Goal: Transaction & Acquisition: Purchase product/service

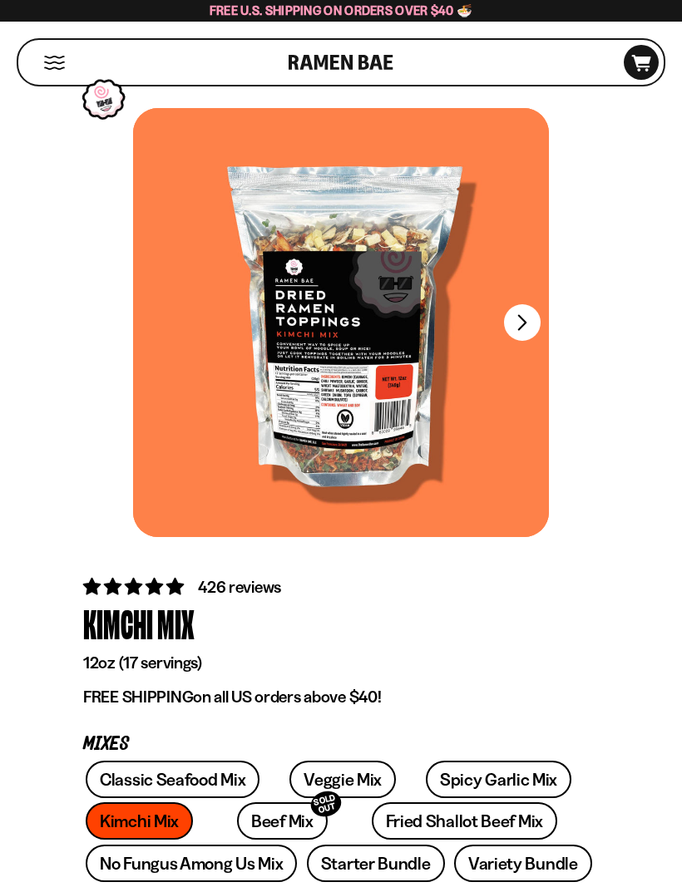
click at [62, 68] on button "Mobile Menu Trigger" at bounding box center [54, 63] width 22 height 14
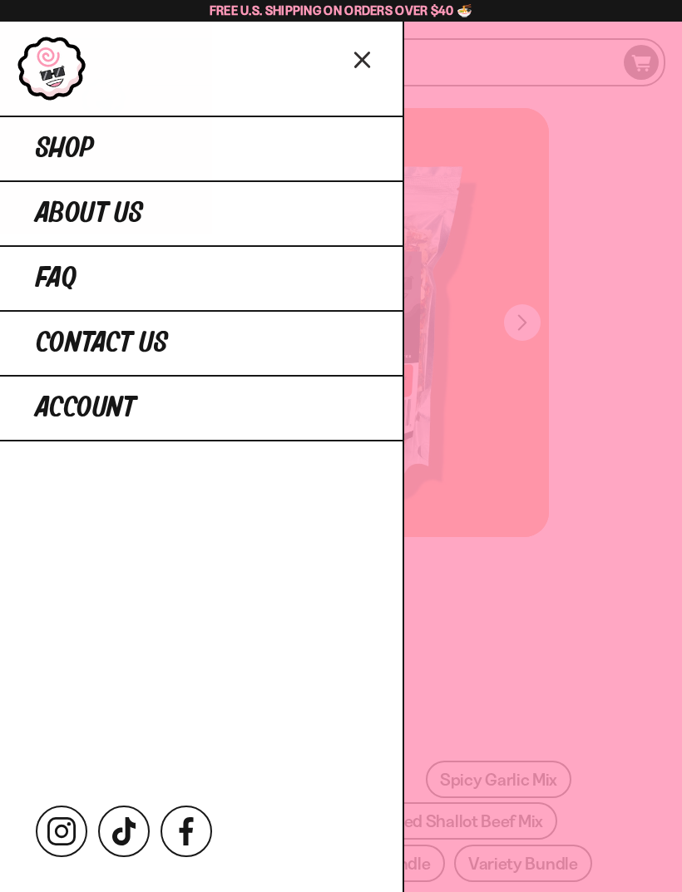
click at [50, 153] on span "Shop" at bounding box center [65, 149] width 58 height 30
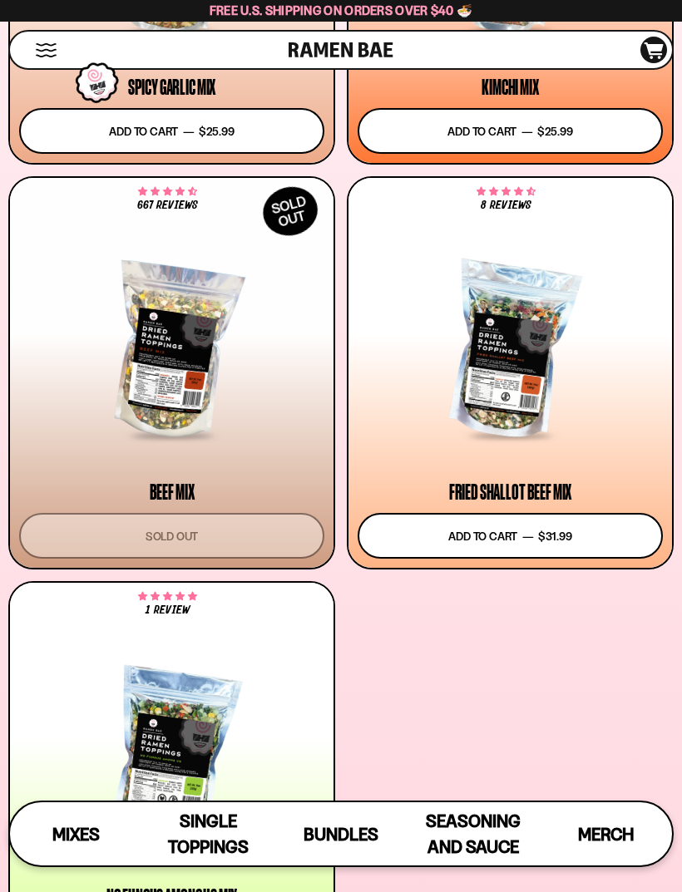
scroll to position [1131, 0]
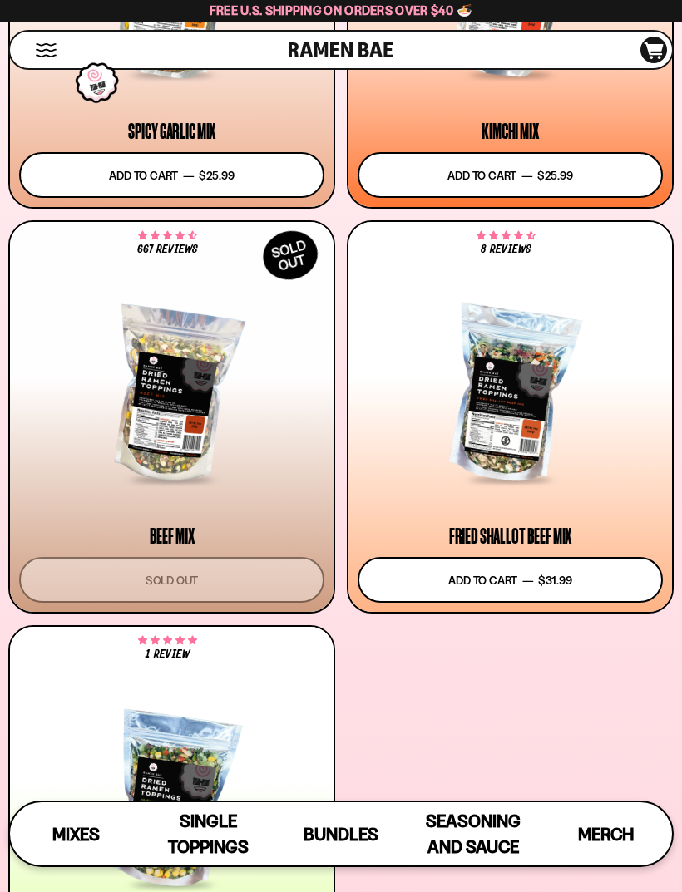
click at [625, 580] on button "Add to cart Add — Regular price $31.99 Regular price Sale price $31.99 Unit pri…" at bounding box center [510, 580] width 305 height 46
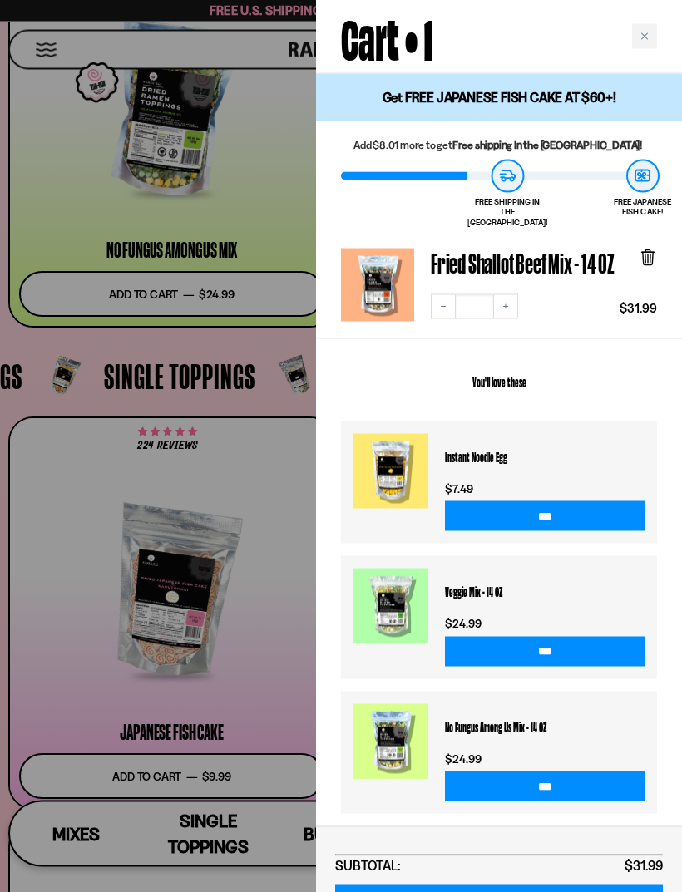
scroll to position [1822, 0]
click at [646, 33] on icon "Close cart" at bounding box center [644, 36] width 8 height 8
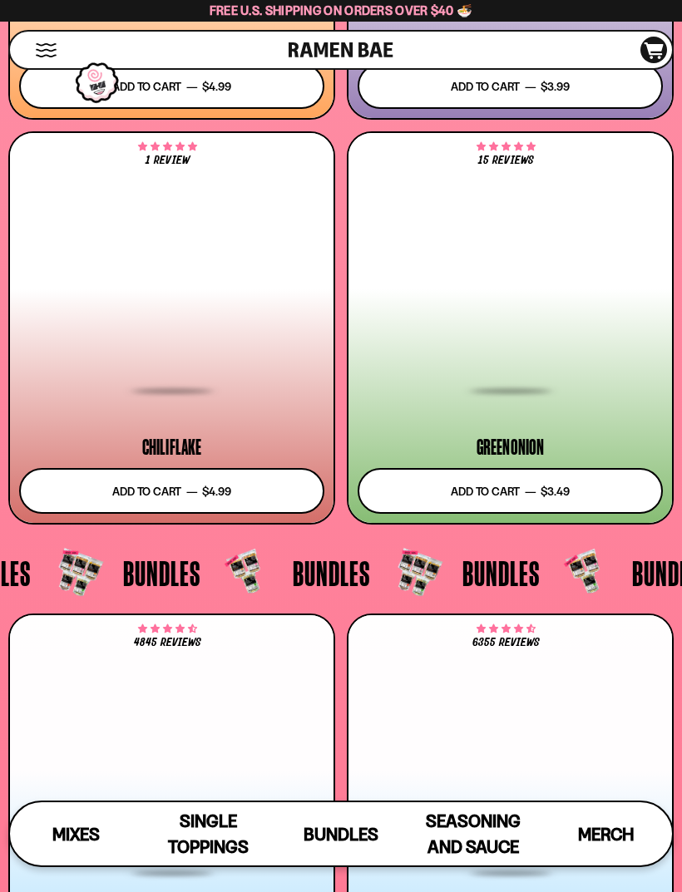
scroll to position [5737, 0]
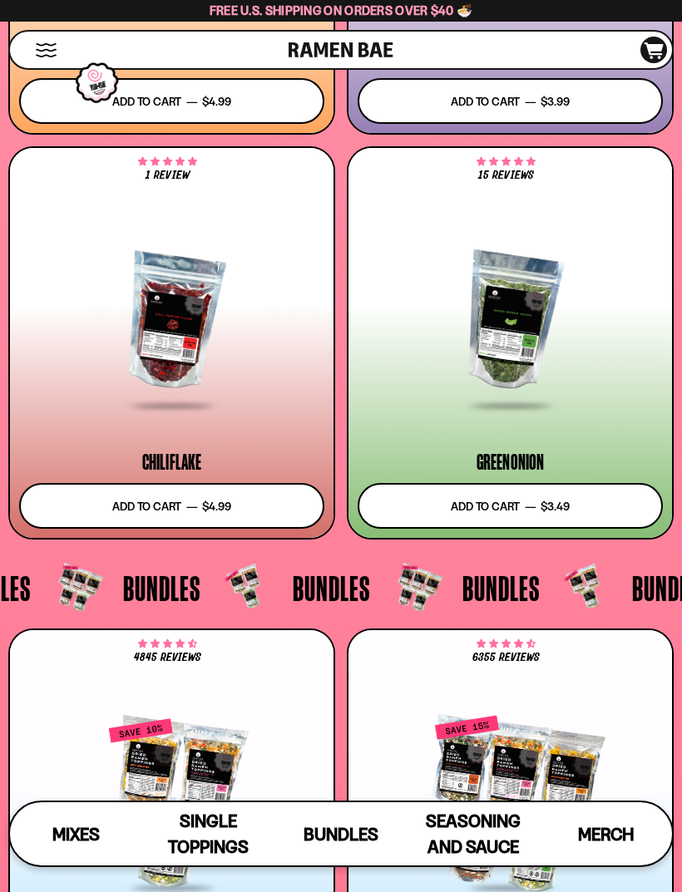
click at [623, 509] on button "Add to cart Add — Regular price $3.49 Regular price Sale price $3.49 Unit price…" at bounding box center [510, 506] width 305 height 46
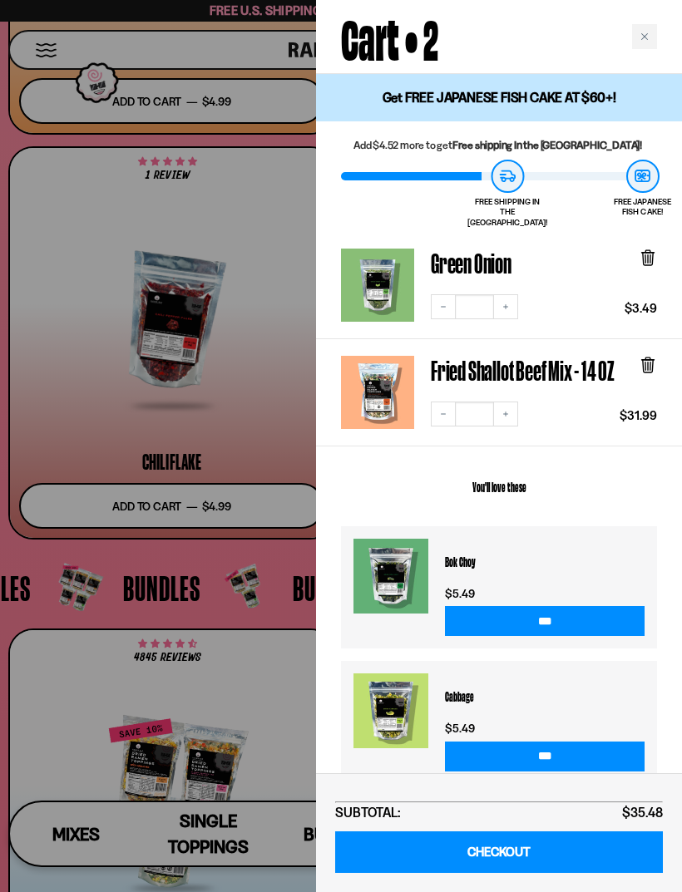
click at [260, 763] on div at bounding box center [341, 446] width 682 height 892
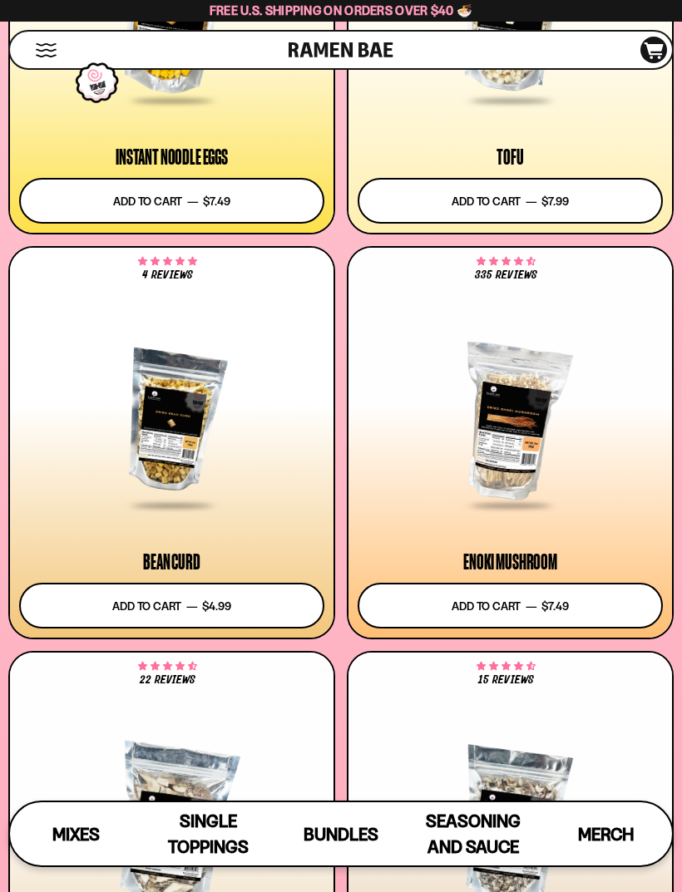
scroll to position [3229, 0]
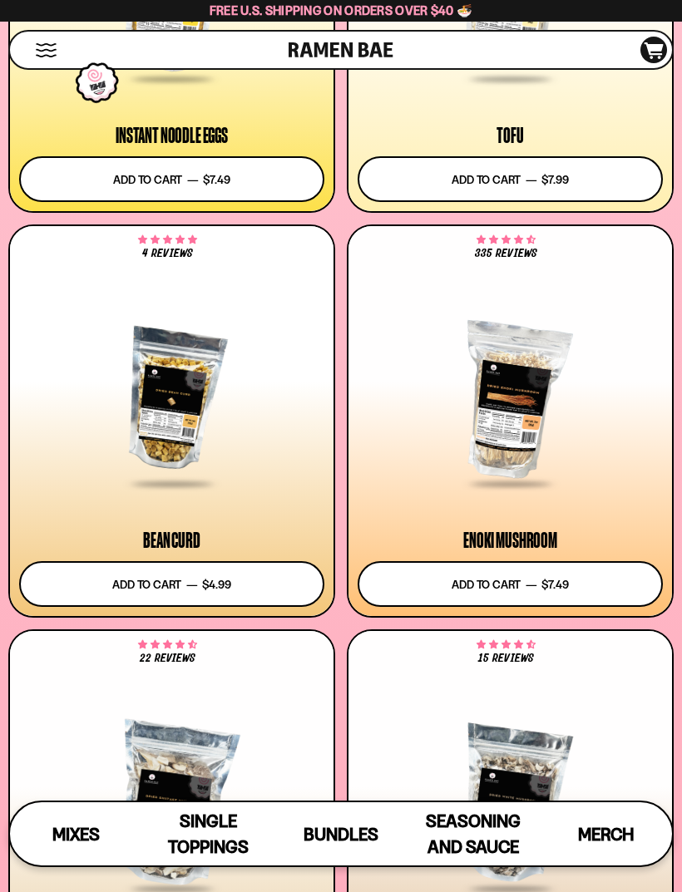
click at [164, 388] on div at bounding box center [171, 400] width 305 height 172
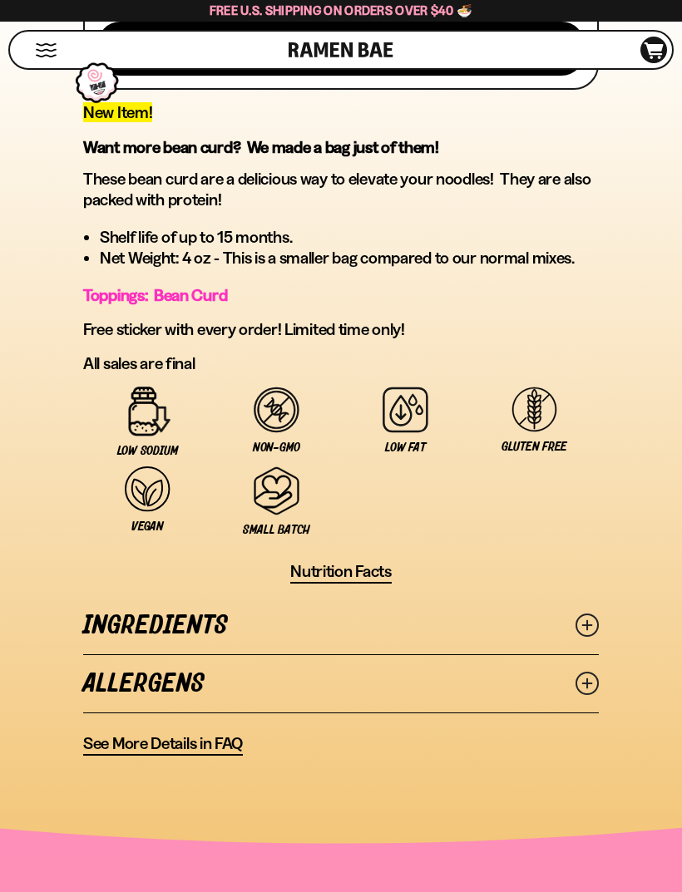
scroll to position [876, 0]
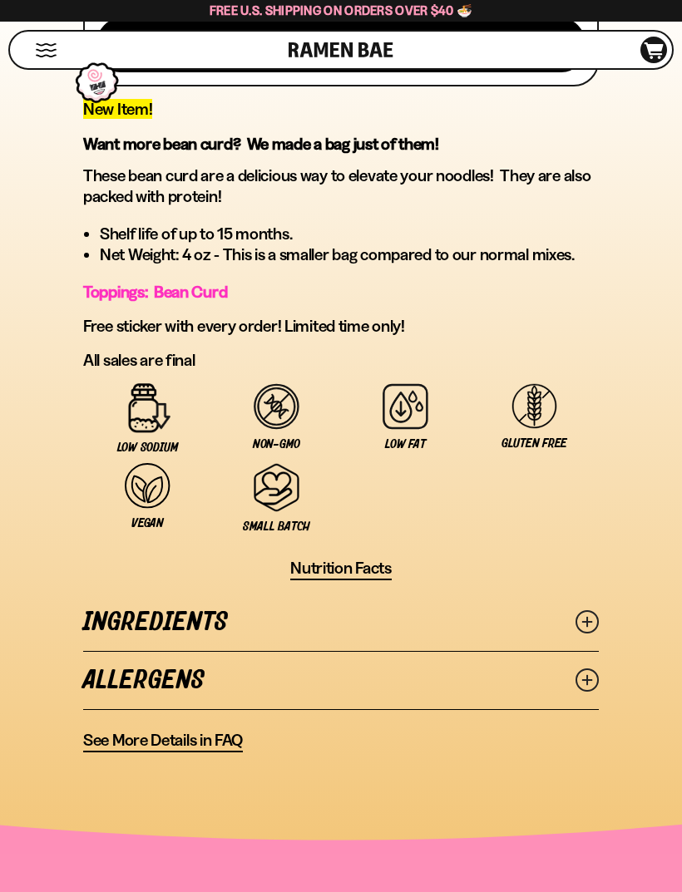
click at [598, 631] on icon at bounding box center [586, 621] width 23 height 23
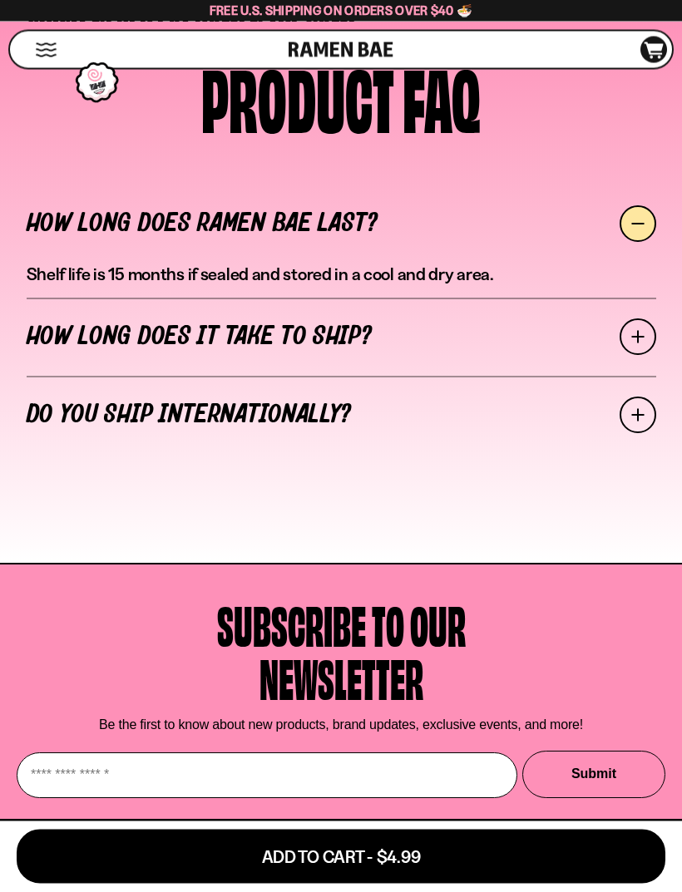
scroll to position [5900, 0]
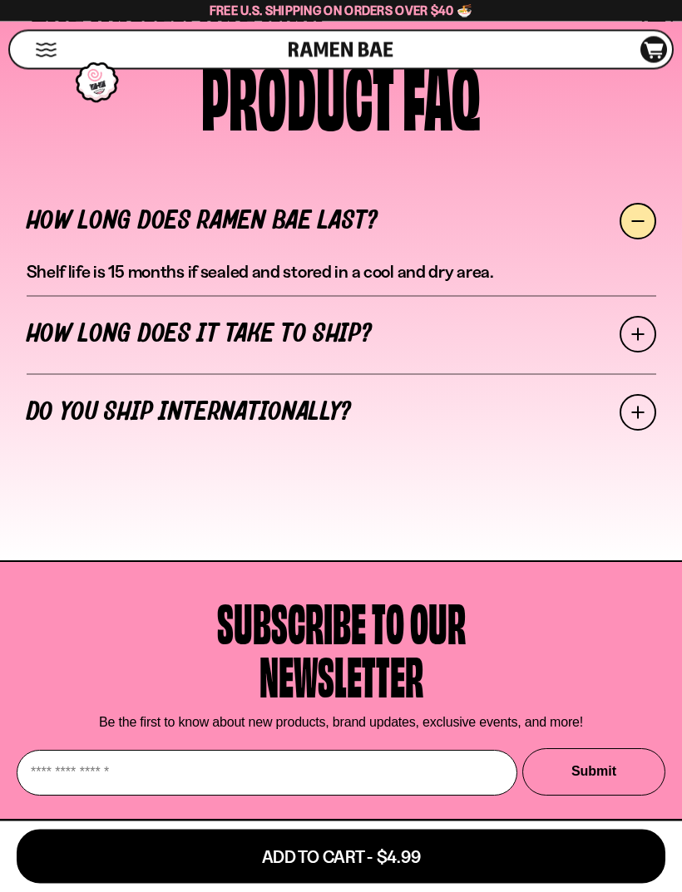
click at [564, 884] on button "Add To Cart - $4.99" at bounding box center [341, 857] width 649 height 54
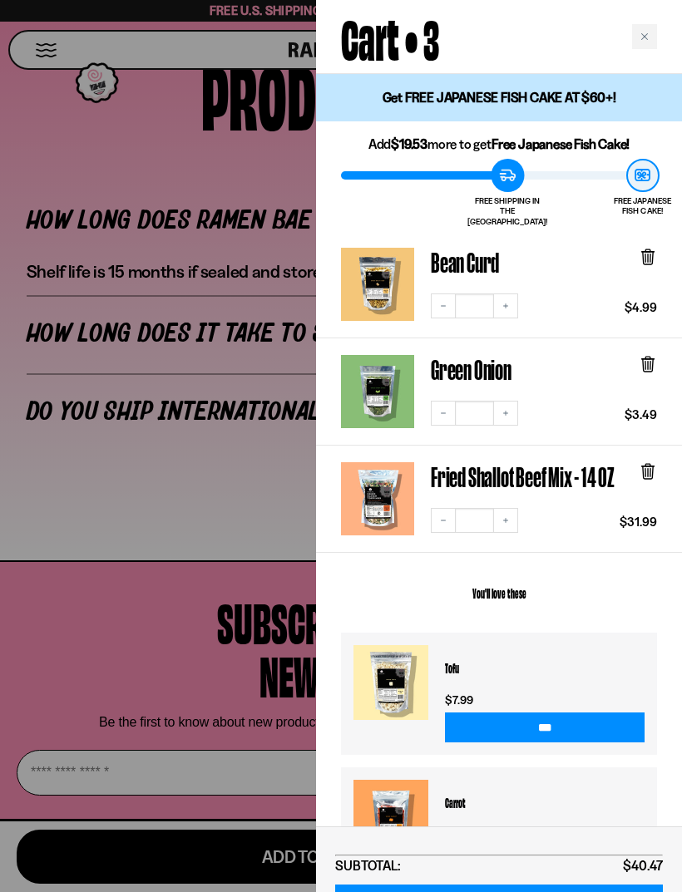
click at [595, 891] on link "CHECKOUT" at bounding box center [499, 906] width 328 height 42
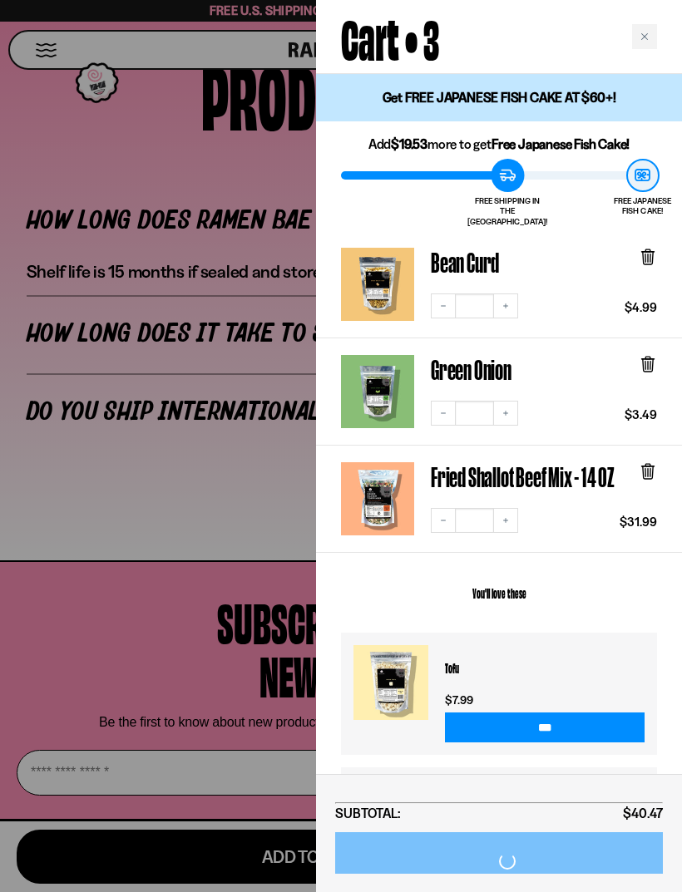
scroll to position [5954, 0]
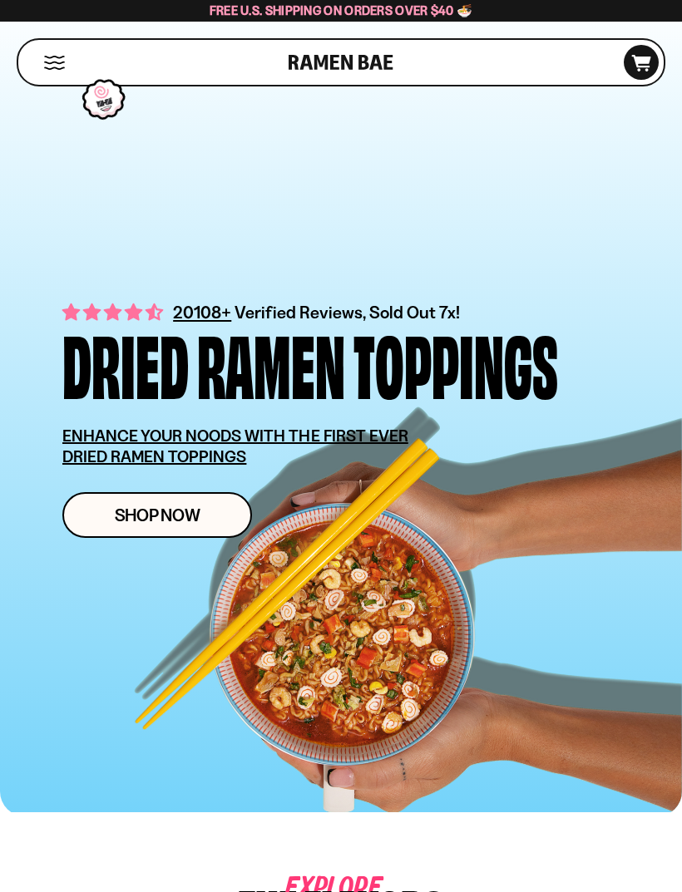
click at [142, 527] on link "Shop Now" at bounding box center [157, 515] width 190 height 46
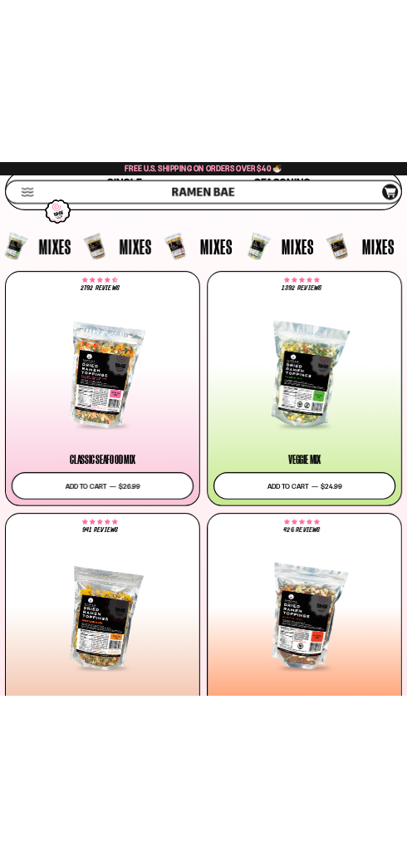
scroll to position [254, 0]
